Goal: Task Accomplishment & Management: Use online tool/utility

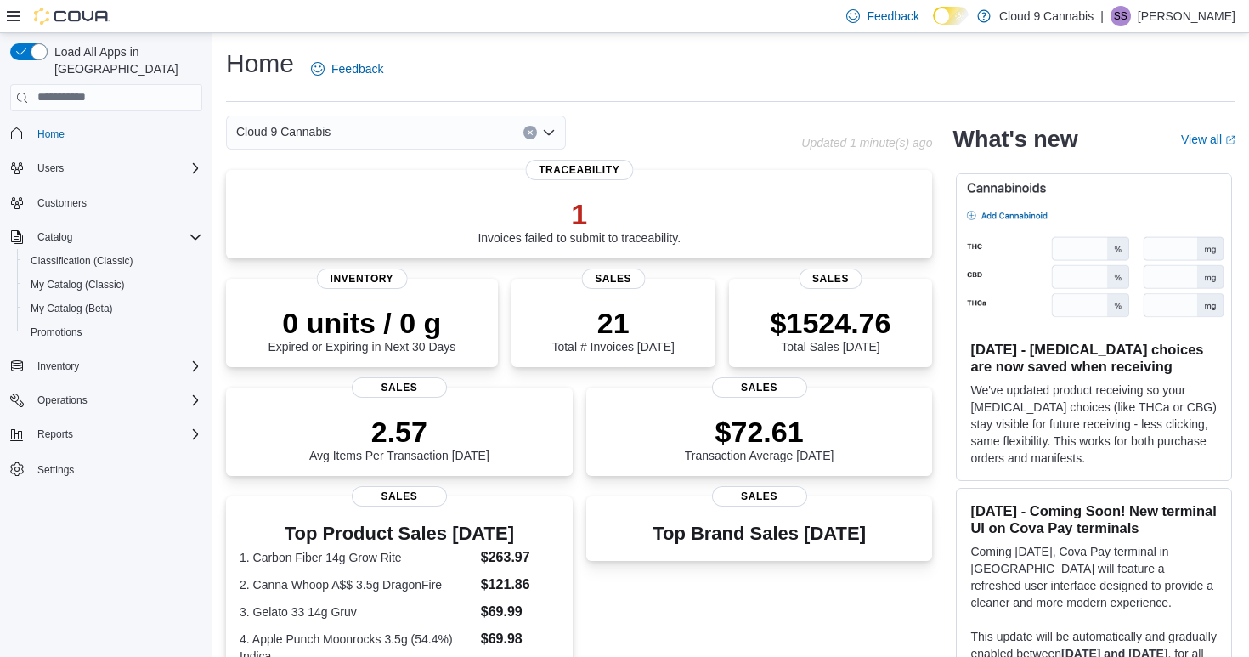
scroll to position [18, 0]
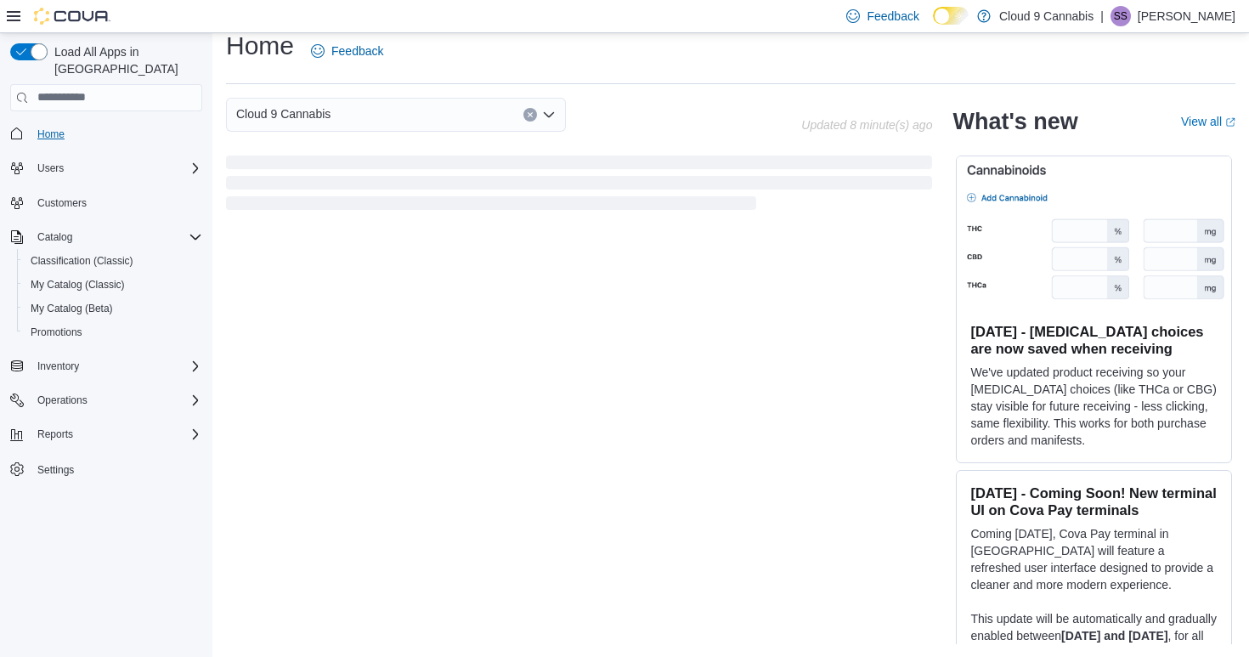
click at [56, 127] on span "Home" at bounding box center [50, 134] width 27 height 14
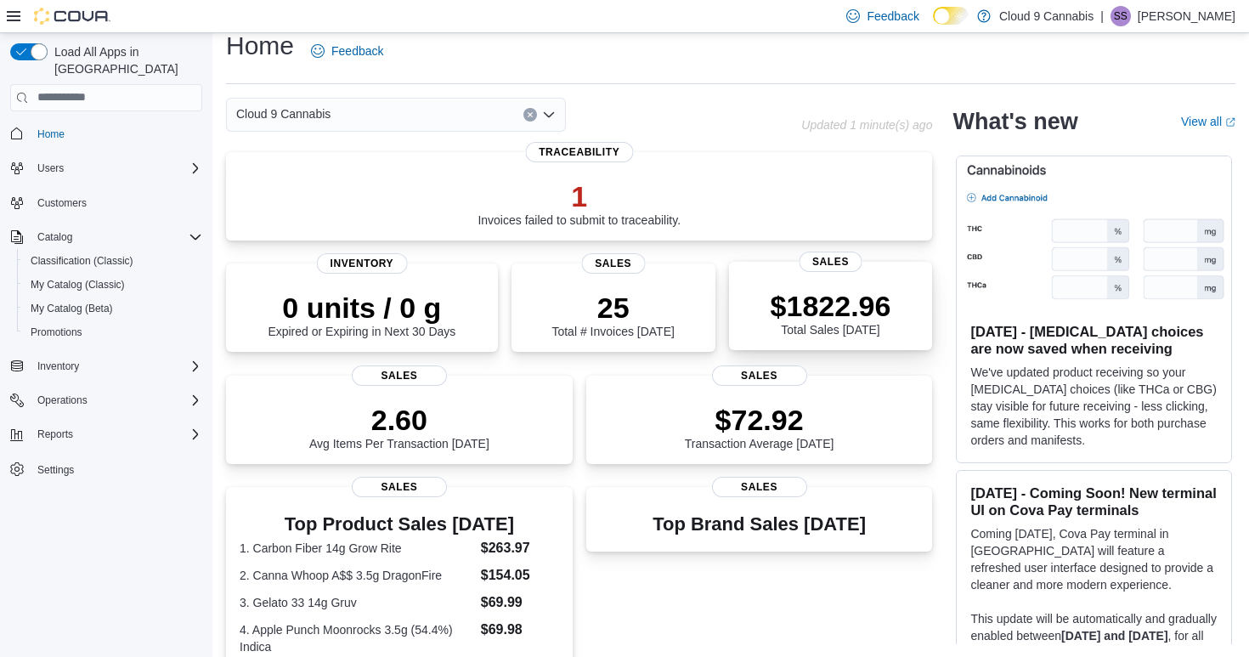
click at [815, 318] on p "$1822.96" at bounding box center [830, 306] width 121 height 34
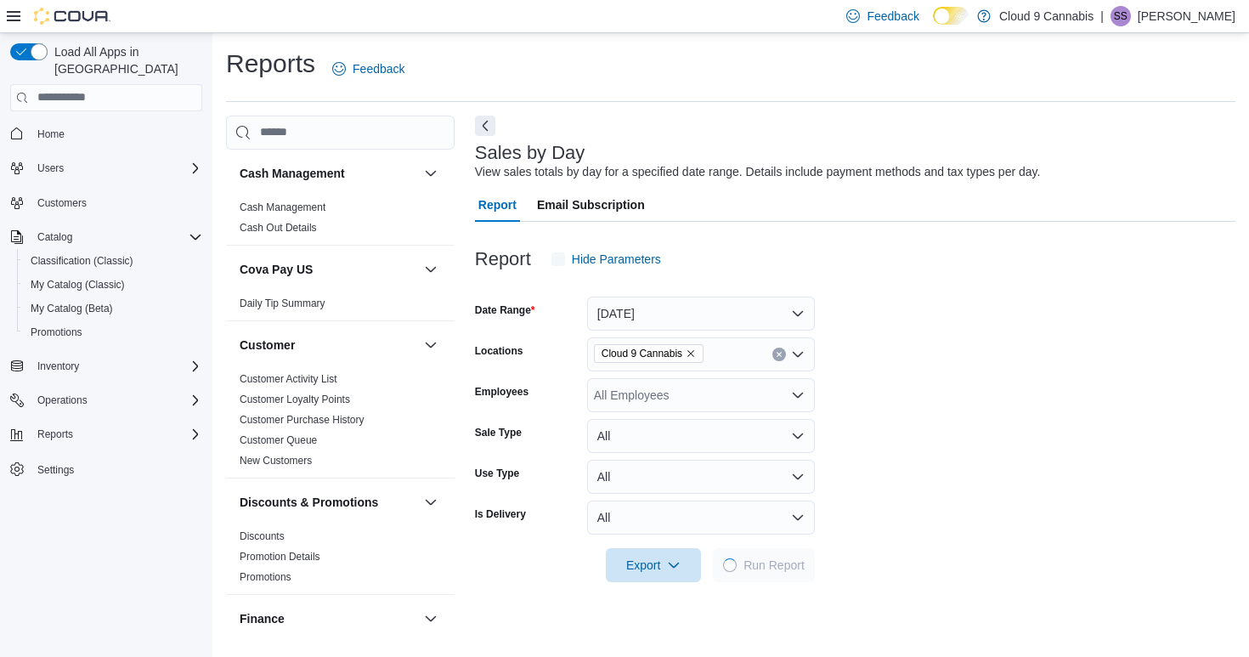
scroll to position [38, 0]
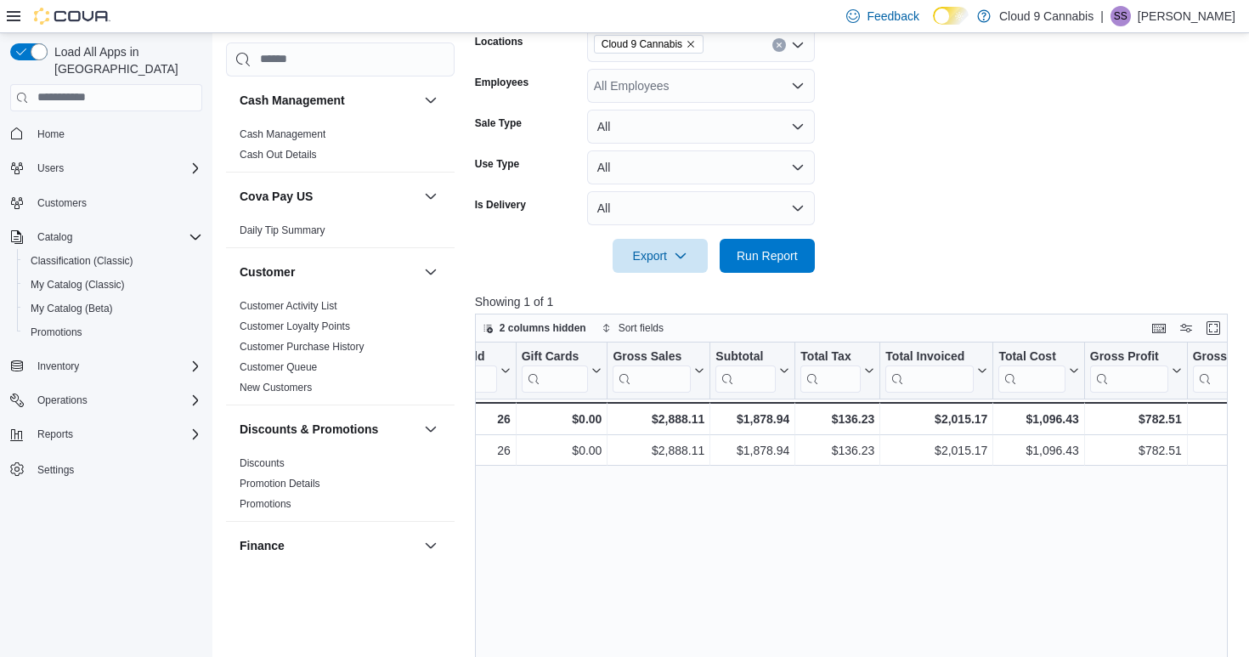
scroll to position [0, 428]
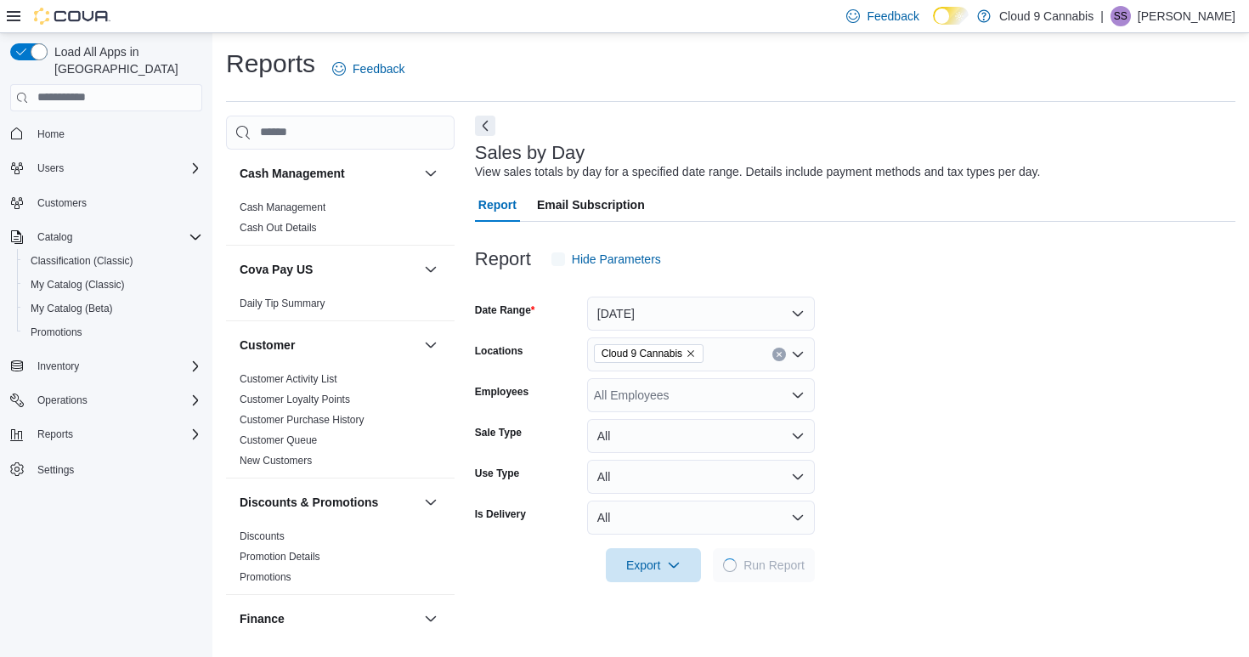
scroll to position [38, 0]
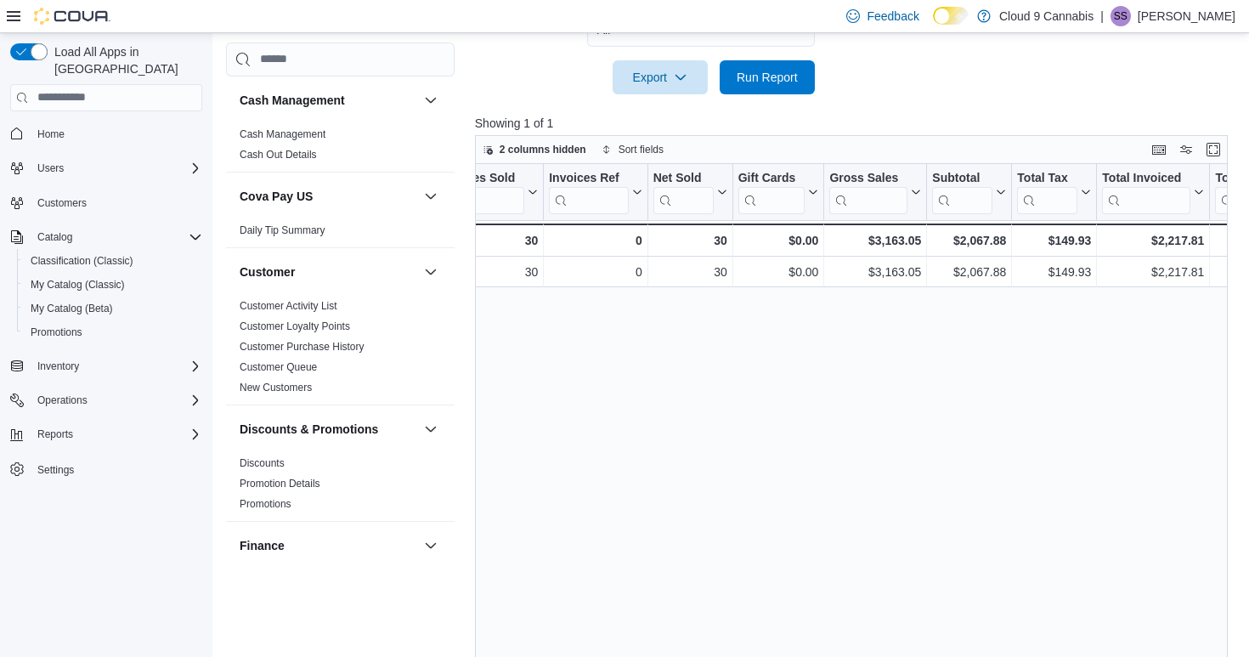
scroll to position [0, 166]
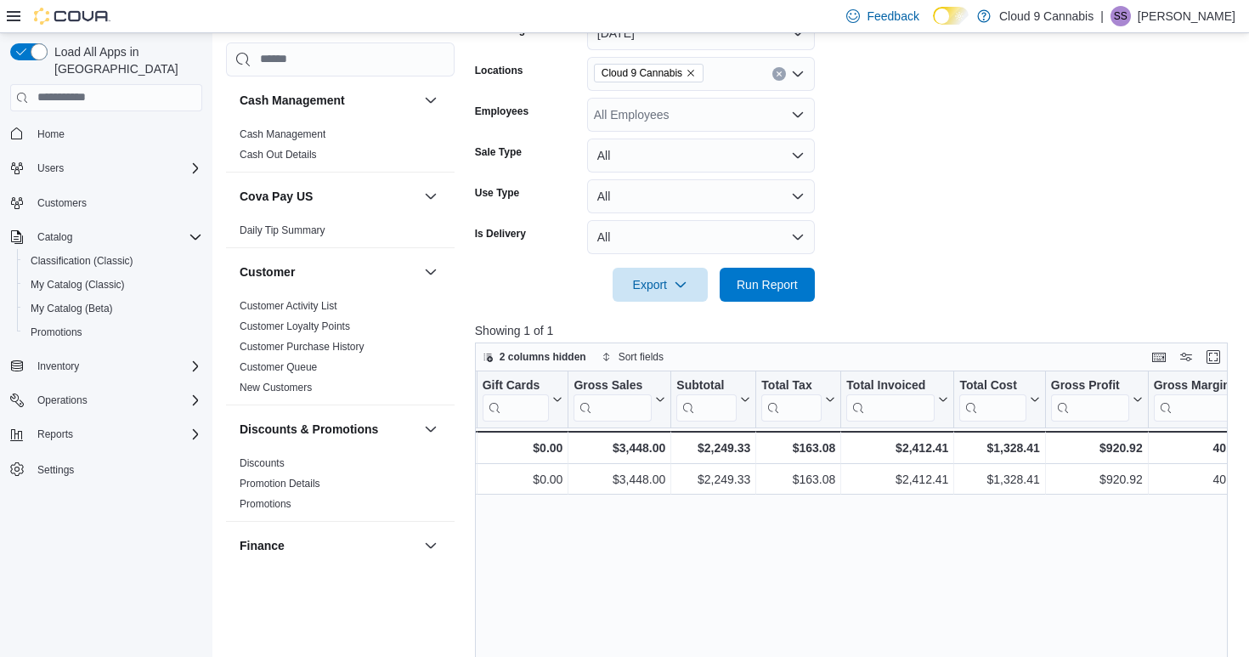
scroll to position [214, 0]
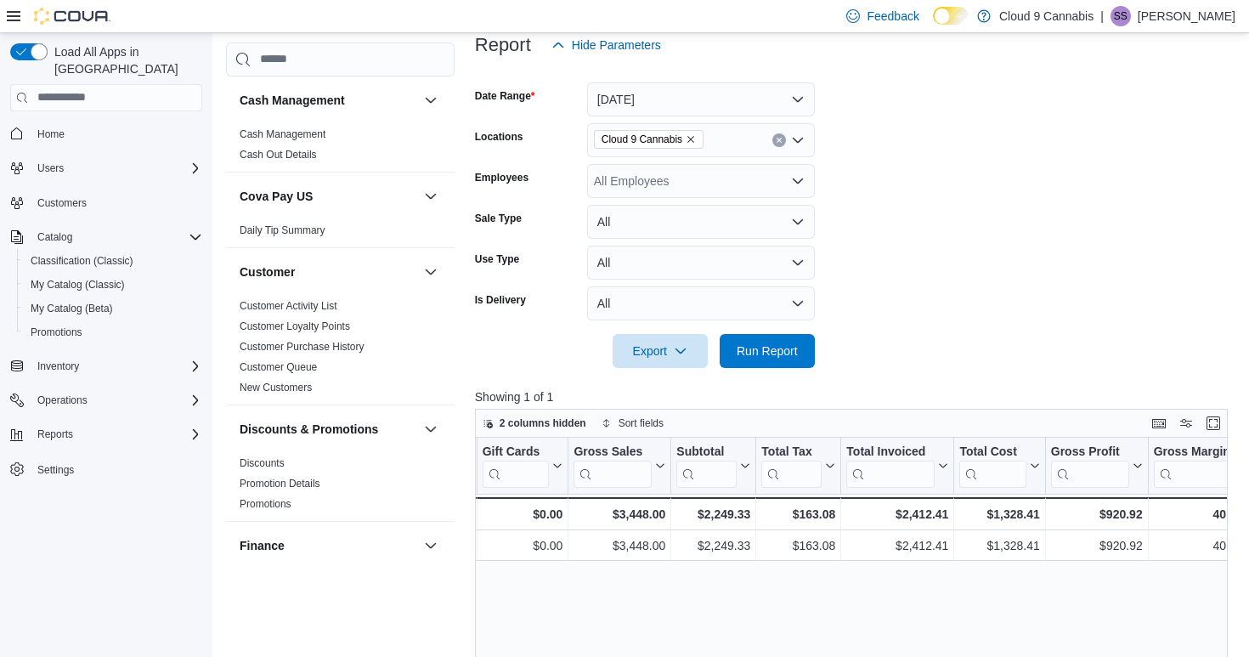
click at [665, 110] on button "[DATE]" at bounding box center [701, 99] width 228 height 34
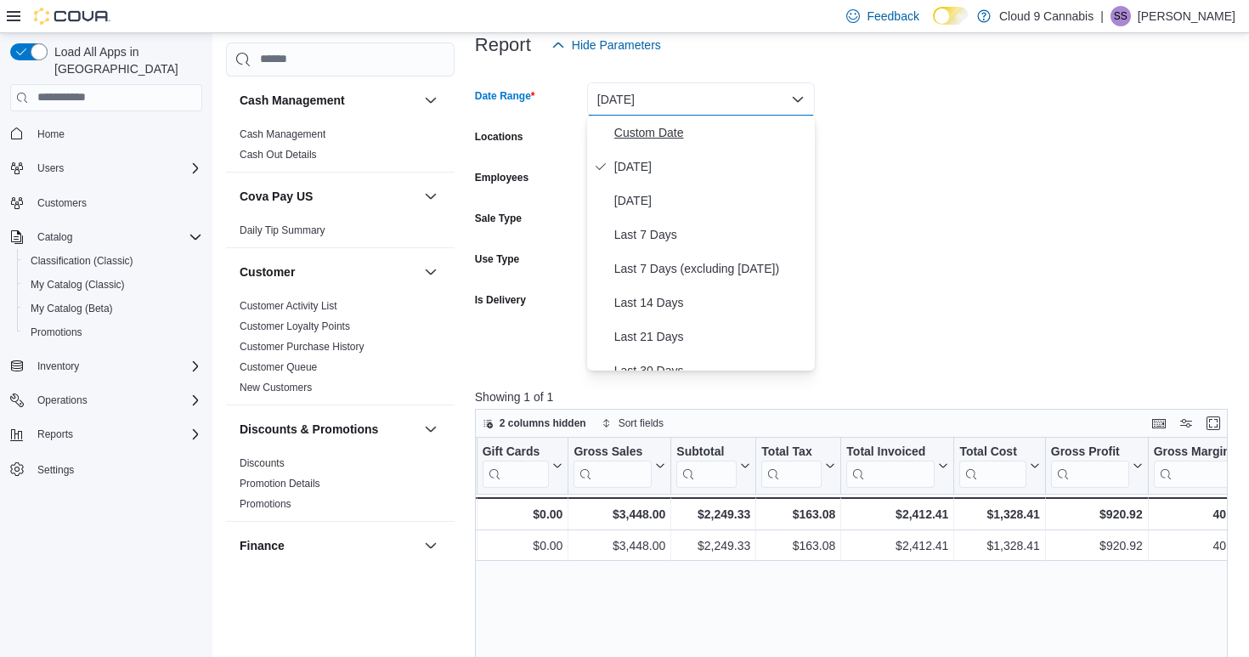
click at [641, 134] on span "Custom Date" at bounding box center [711, 132] width 194 height 20
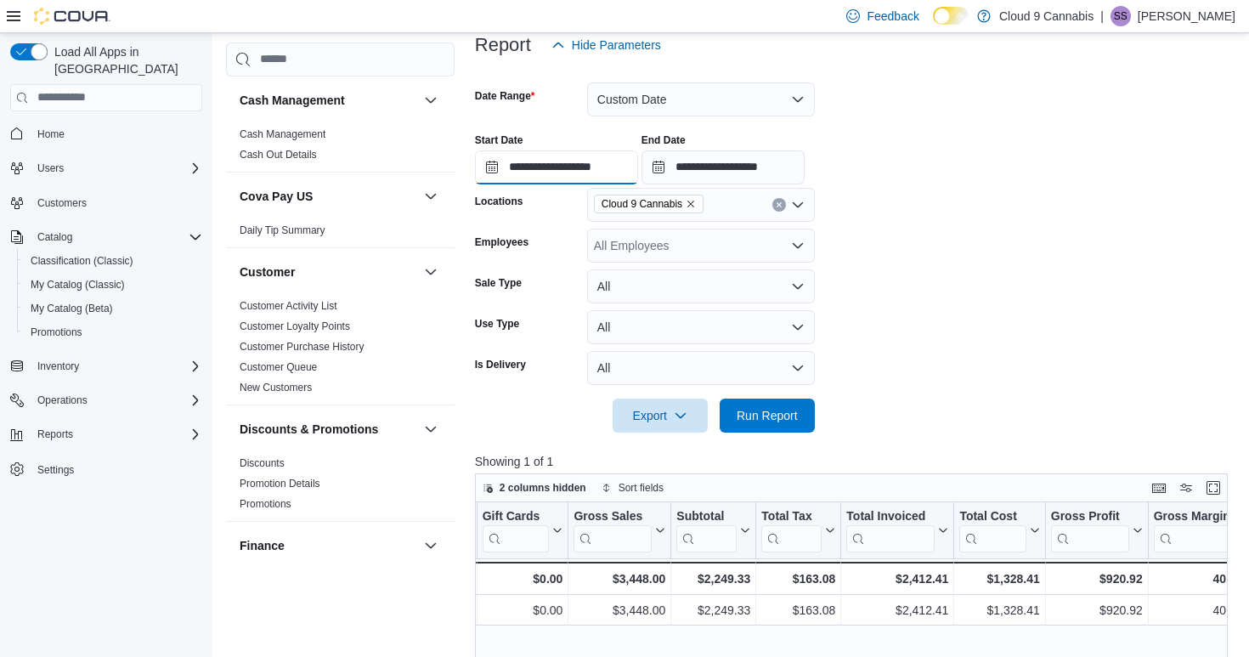
click at [491, 162] on input "**********" at bounding box center [556, 167] width 163 height 34
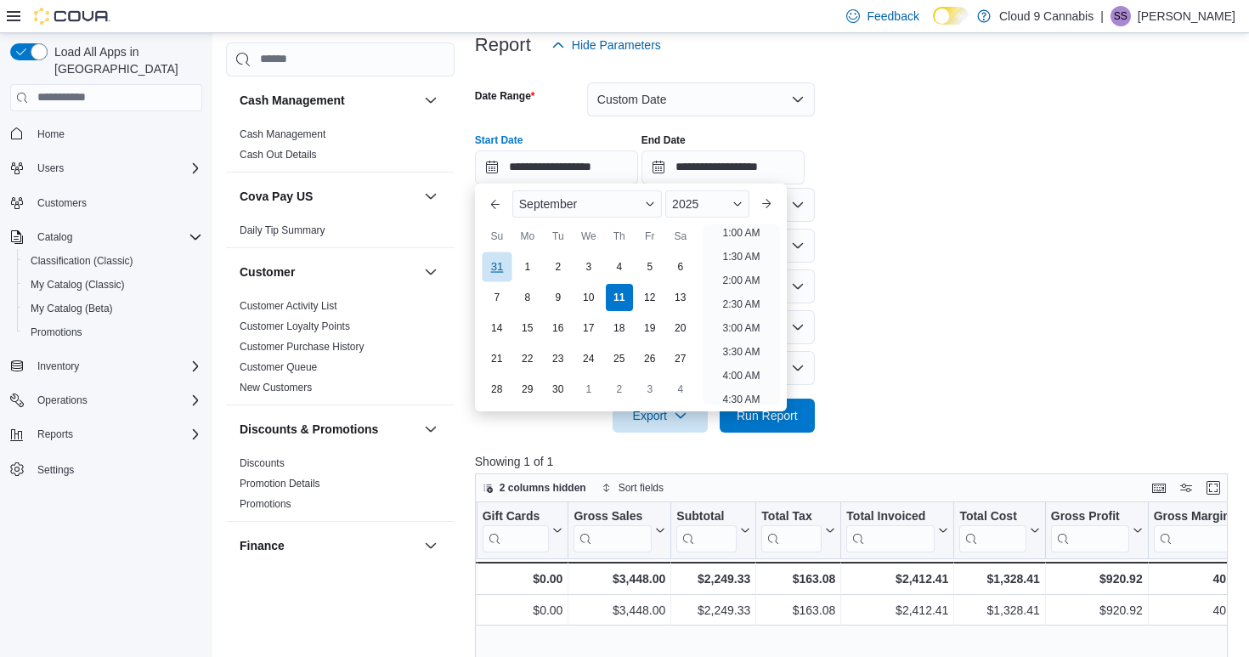
click at [509, 257] on div "31" at bounding box center [497, 266] width 30 height 30
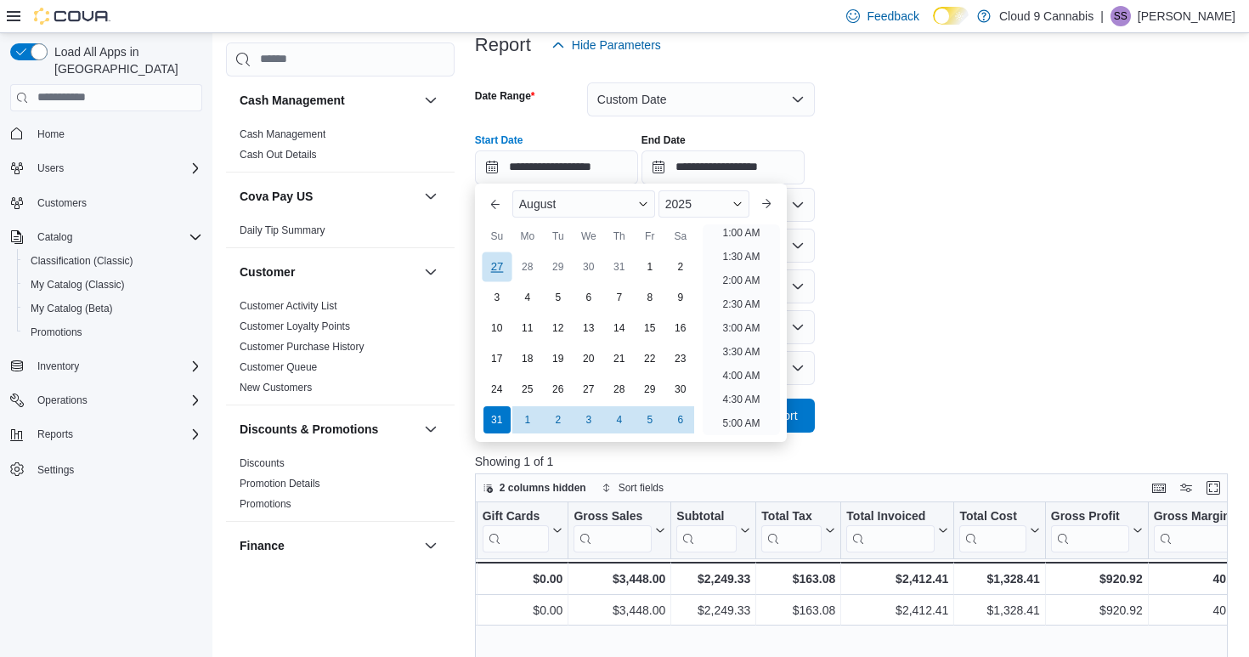
scroll to position [3, 0]
click at [521, 428] on div "1" at bounding box center [527, 419] width 30 height 30
type input "**********"
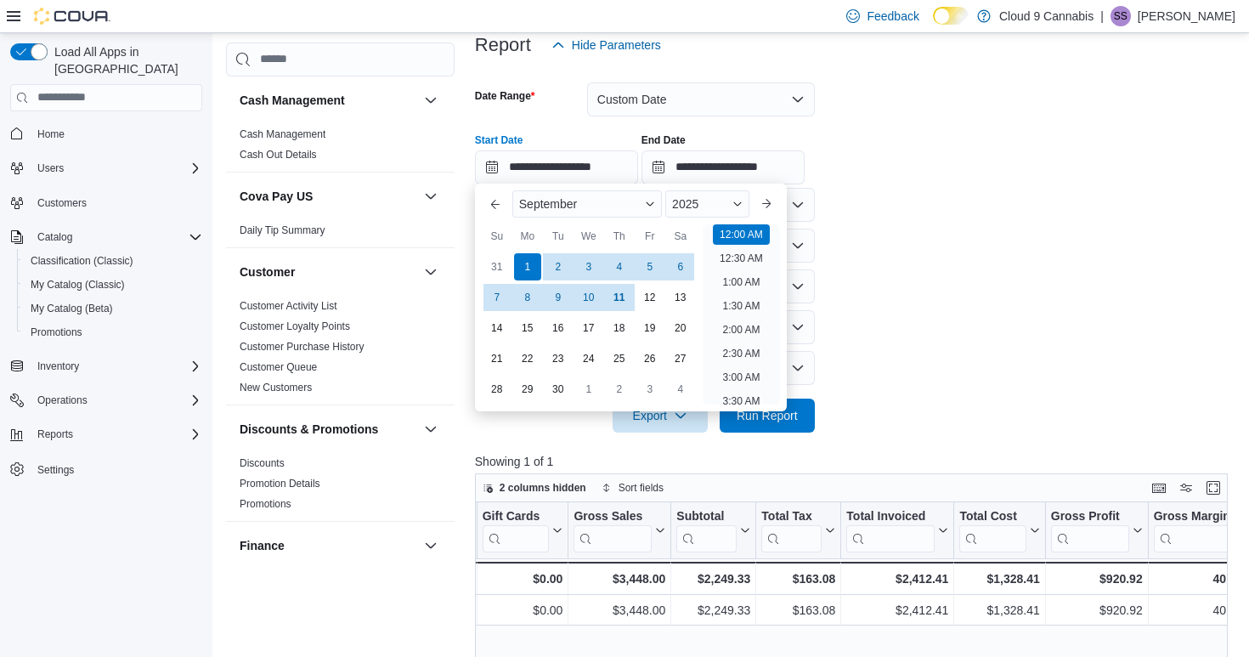
click at [852, 289] on form "**********" at bounding box center [855, 247] width 760 height 370
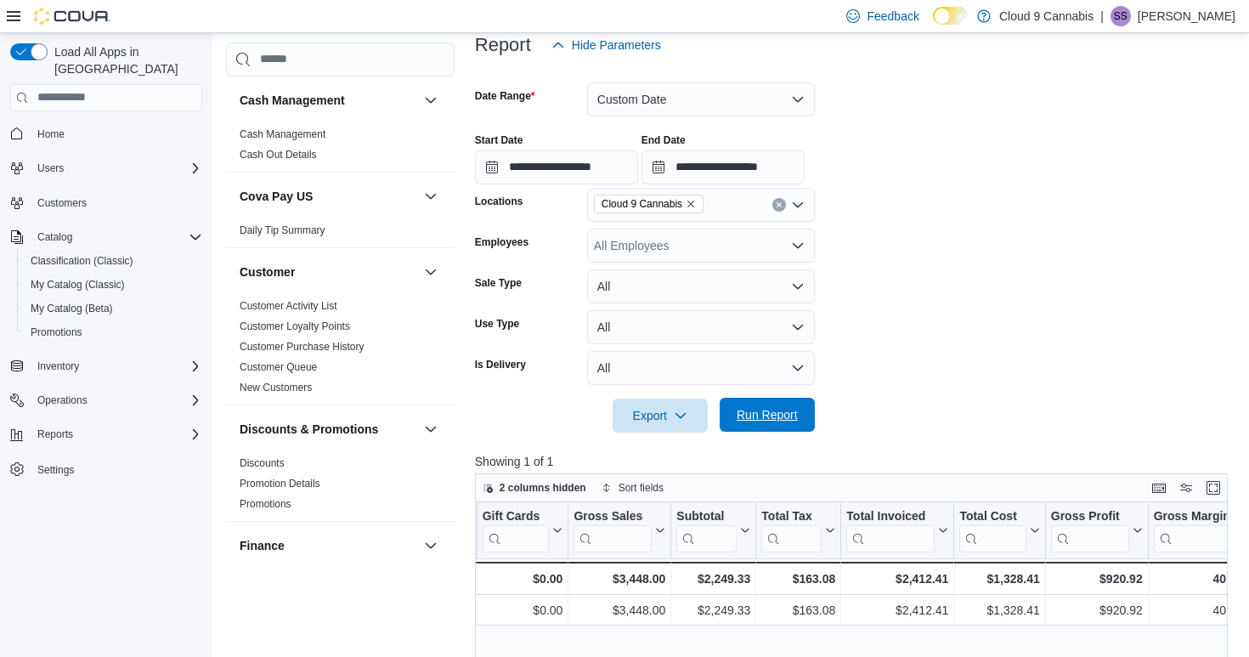
click at [787, 415] on span "Run Report" at bounding box center [766, 414] width 61 height 17
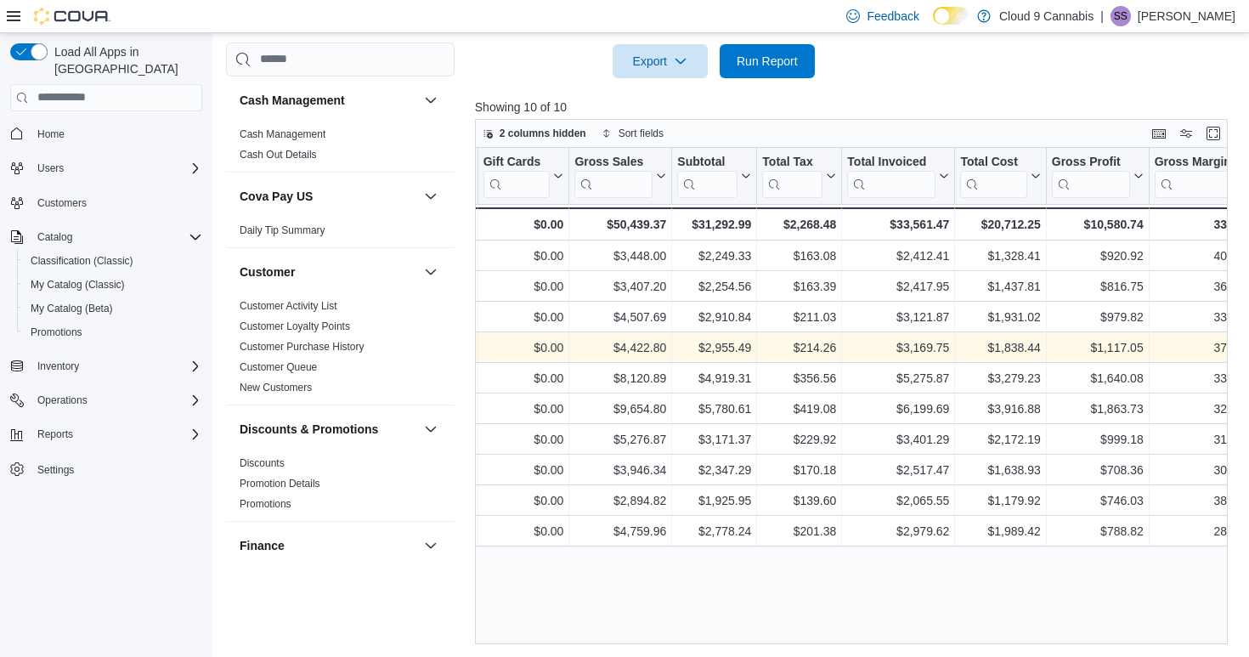
scroll to position [0, 425]
